Goal: Task Accomplishment & Management: Use online tool/utility

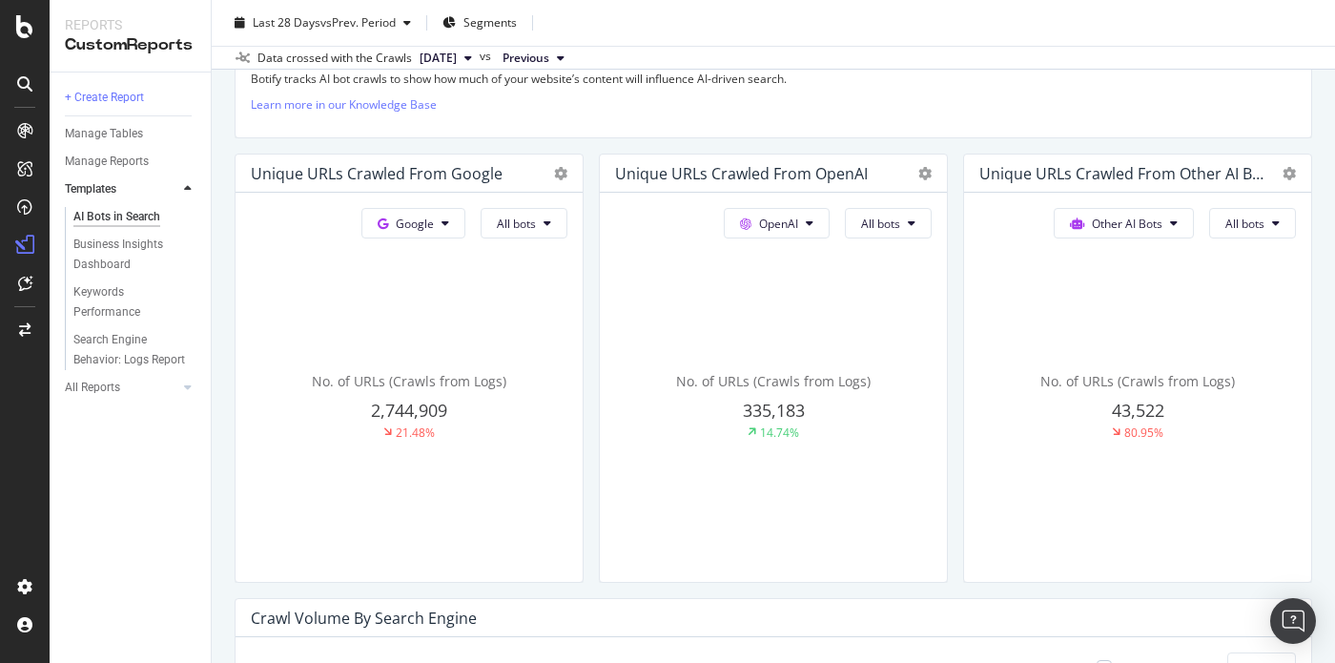
scroll to position [410, 0]
click at [1225, 222] on button "All bots" at bounding box center [1252, 221] width 87 height 31
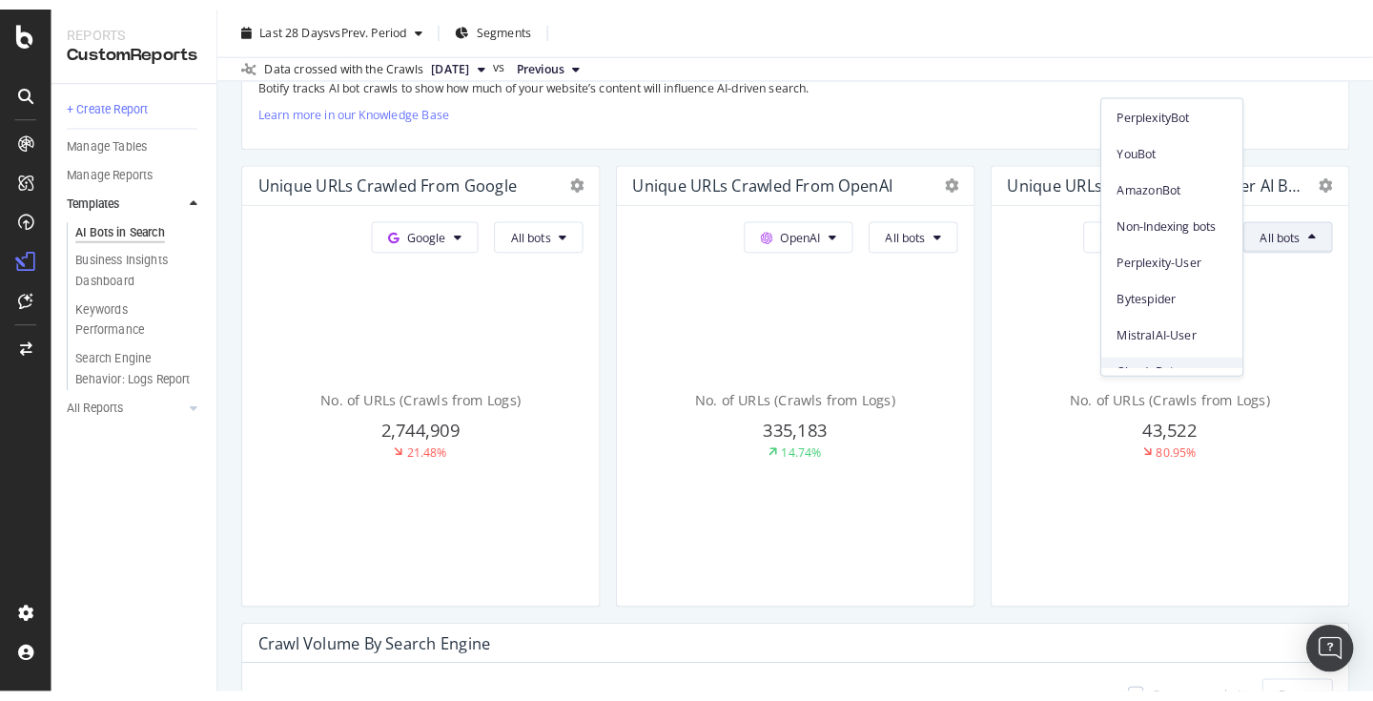
scroll to position [57, 0]
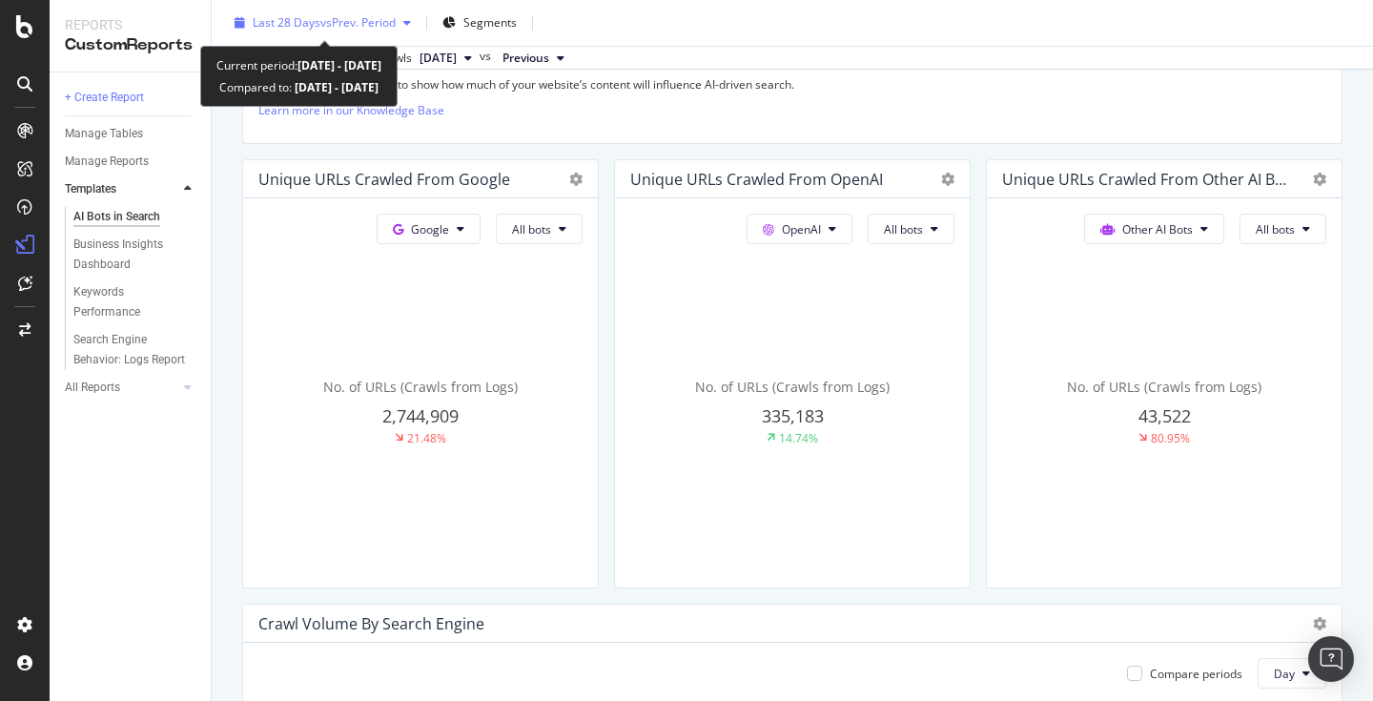
click at [406, 33] on div "Last 28 Days vs Prev. Period" at bounding box center [323, 23] width 192 height 29
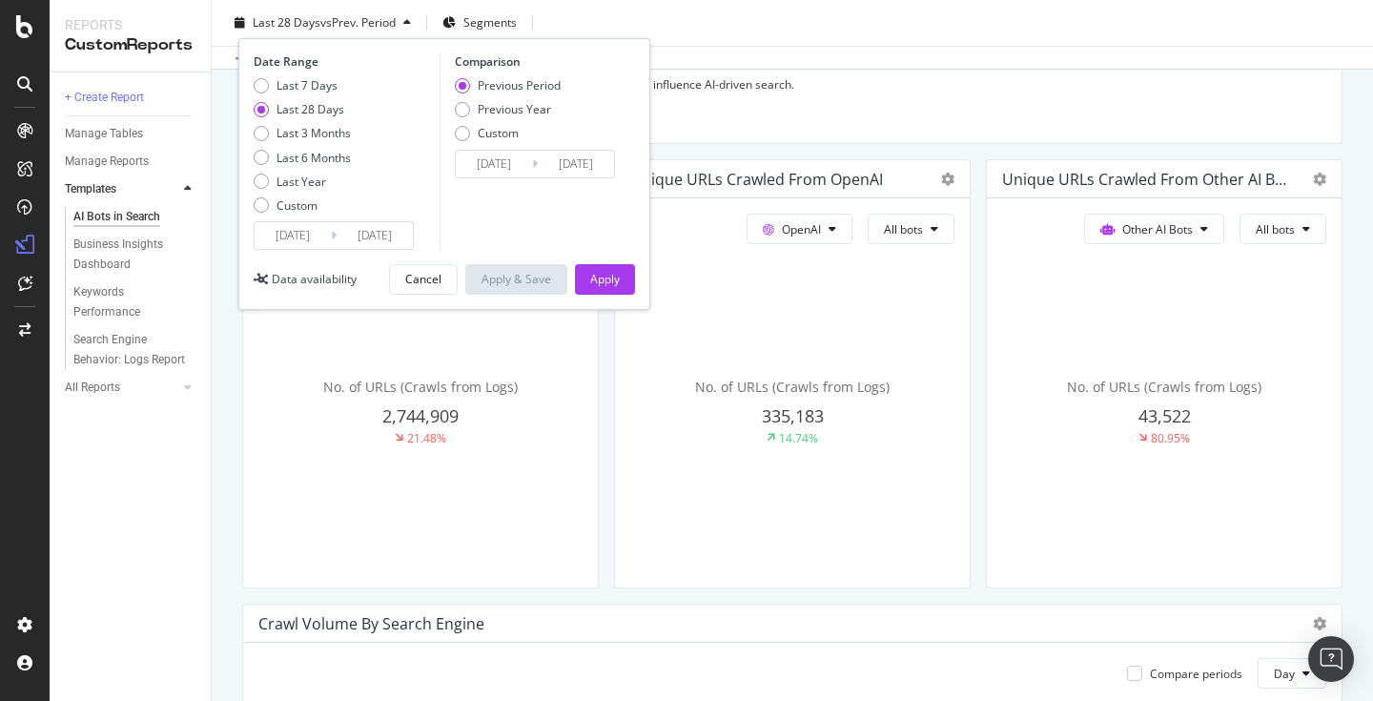
click at [341, 245] on input "[DATE]" at bounding box center [375, 235] width 76 height 27
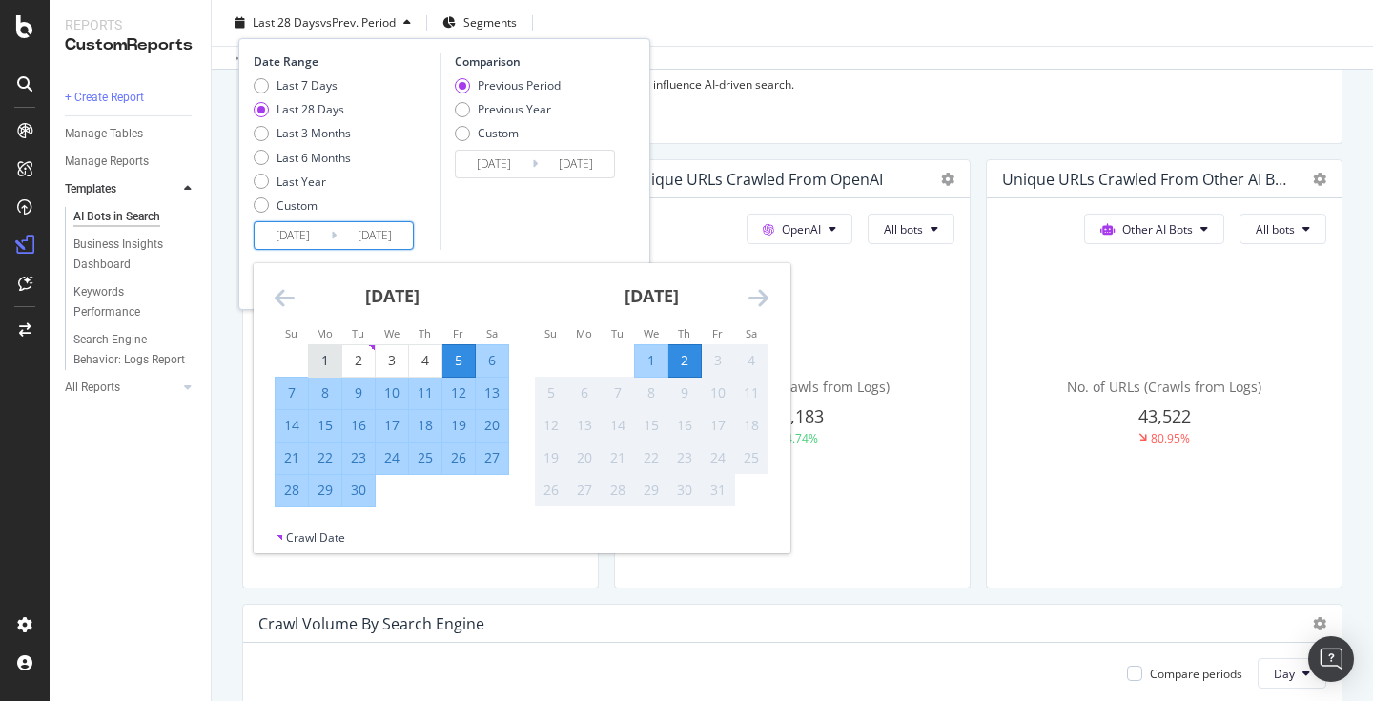
click at [321, 367] on div "1" at bounding box center [325, 360] width 32 height 19
type input "[DATE]"
click at [356, 490] on div "30" at bounding box center [358, 490] width 32 height 19
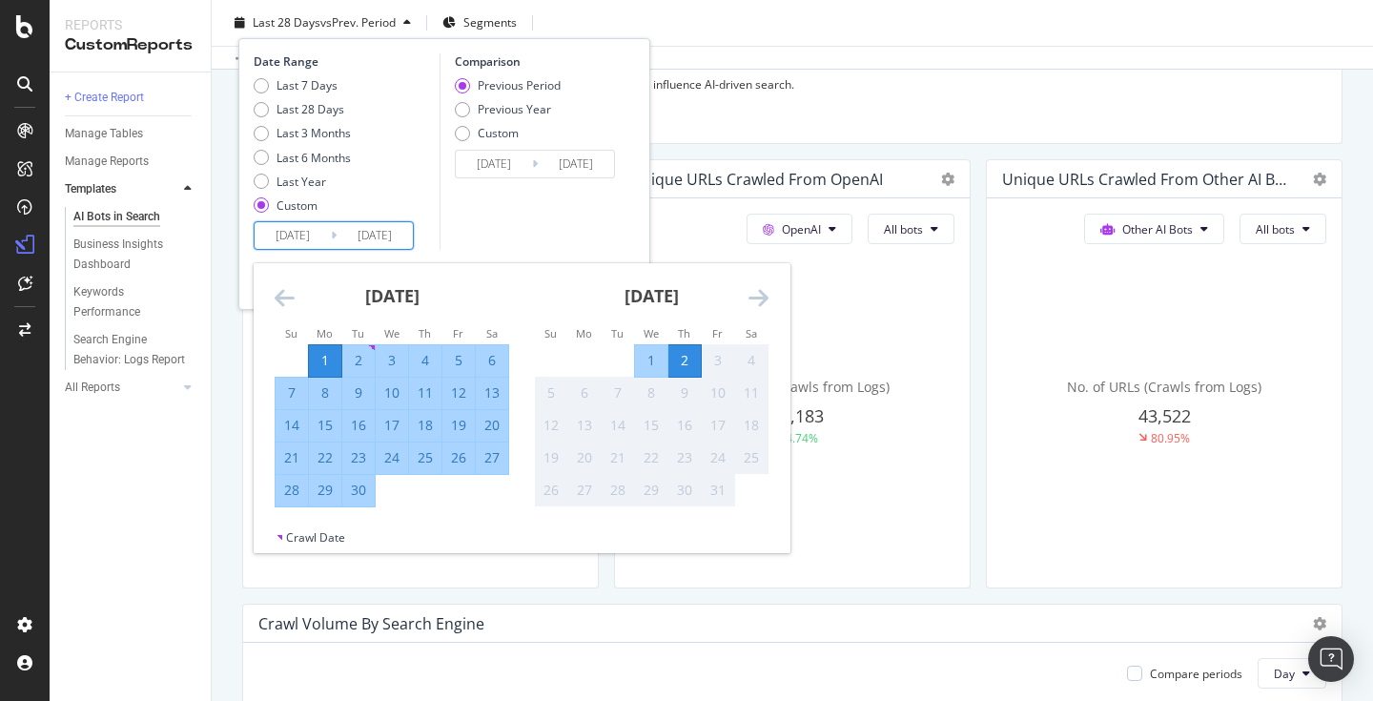
type input "[DATE]"
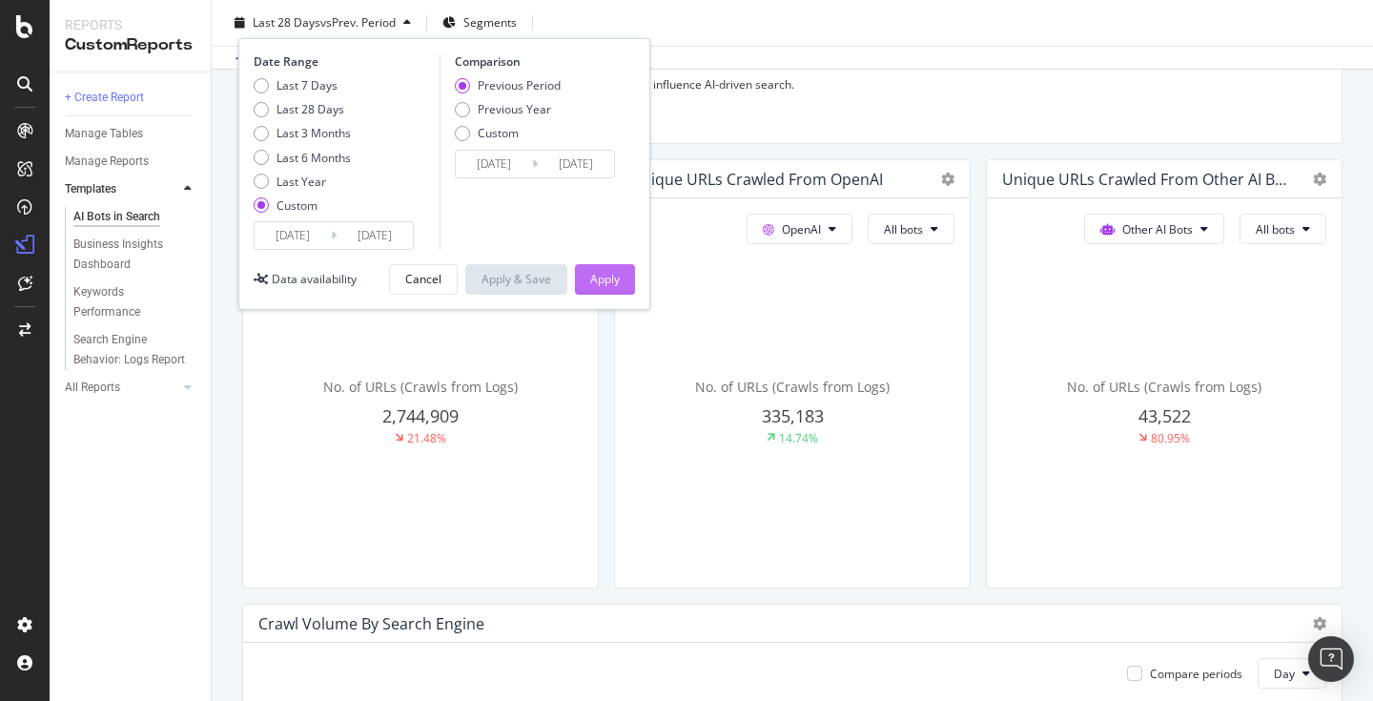
click at [598, 286] on div "Apply" at bounding box center [605, 279] width 30 height 16
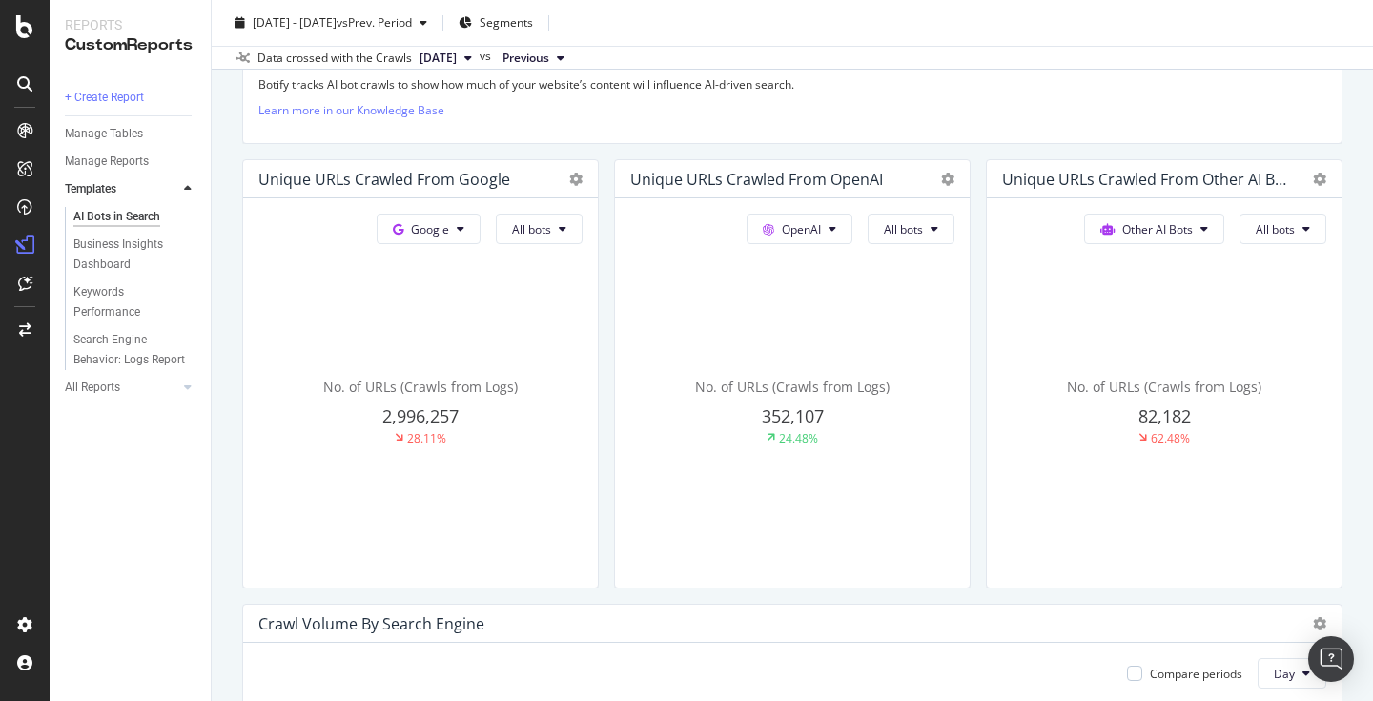
click at [457, 63] on span "[DATE]" at bounding box center [438, 58] width 37 height 17
click at [457, 62] on span "[DATE]" at bounding box center [438, 58] width 37 height 17
